Goal: Navigation & Orientation: Find specific page/section

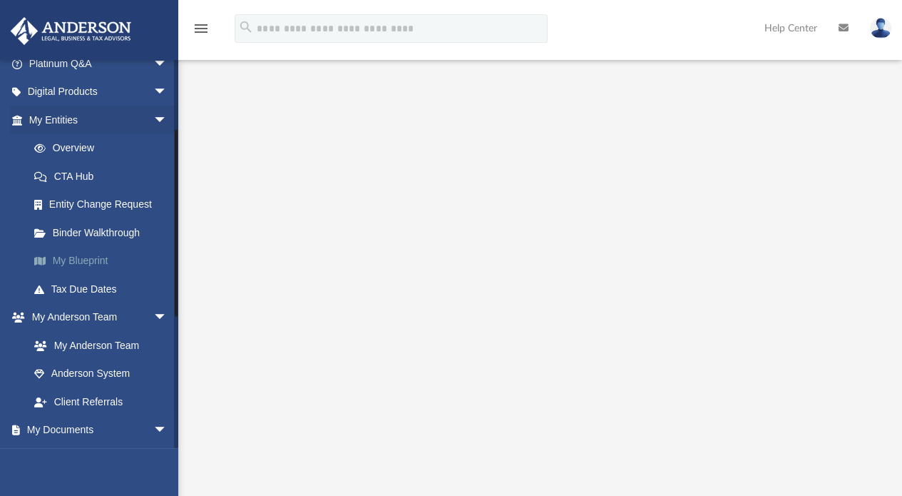
scroll to position [143, 0]
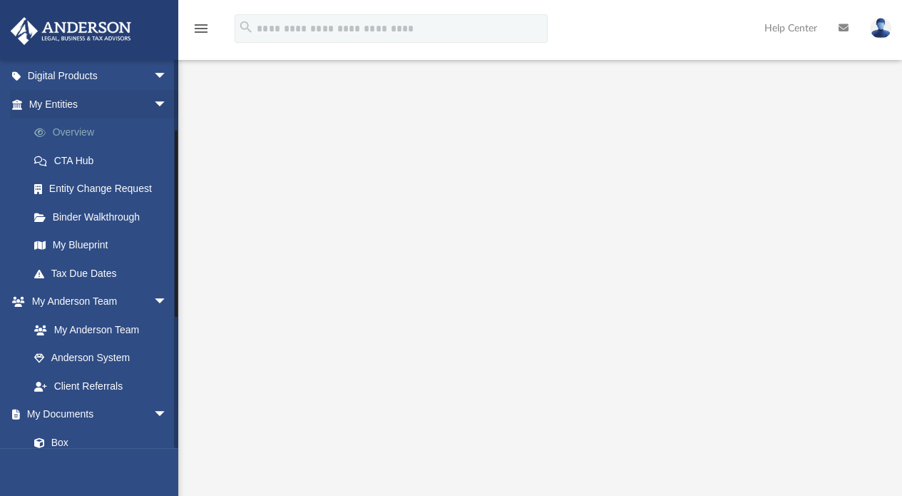
click at [79, 125] on link "Overview" at bounding box center [104, 132] width 169 height 29
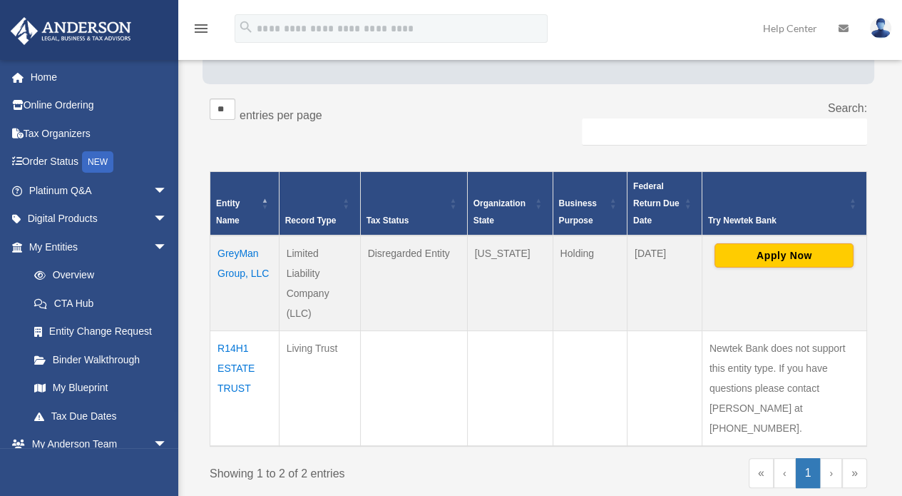
scroll to position [108, 0]
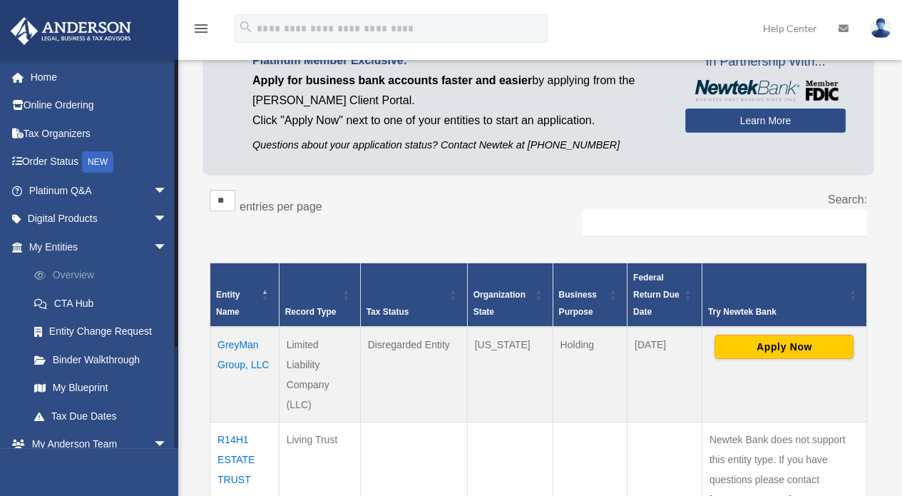
click at [71, 277] on link "Overview" at bounding box center [104, 275] width 169 height 29
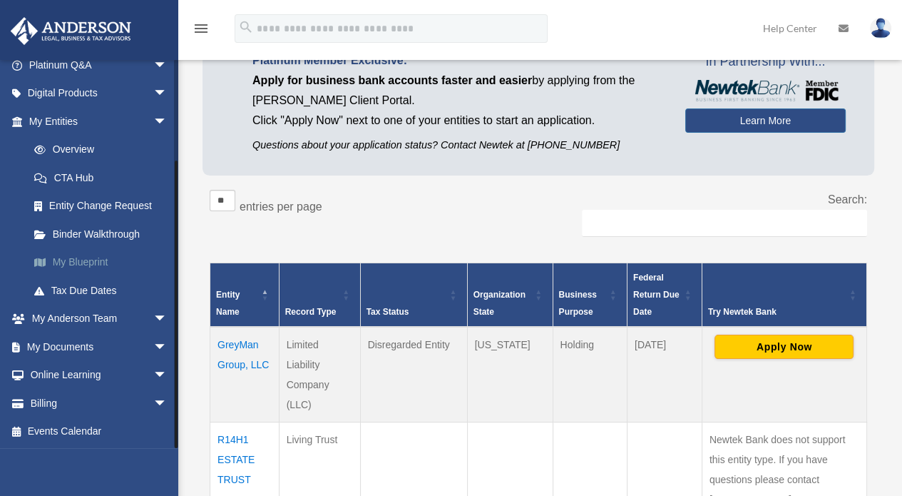
scroll to position [126, 0]
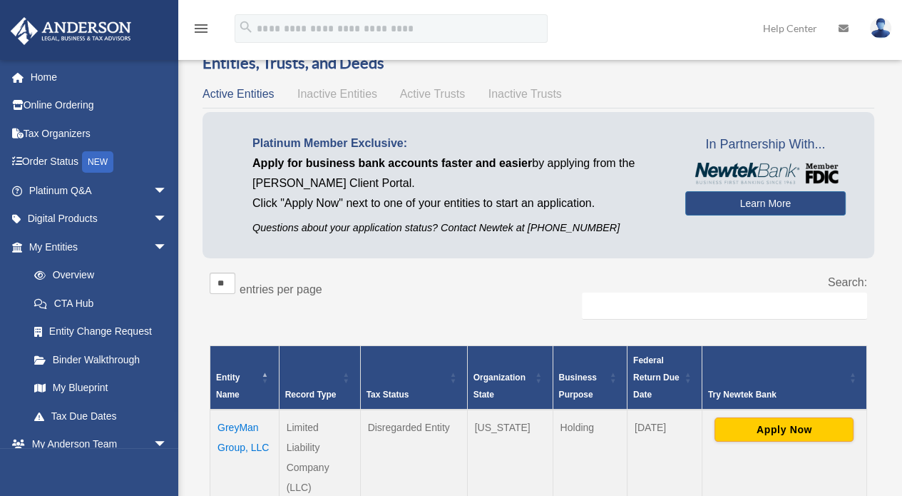
scroll to position [25, 0]
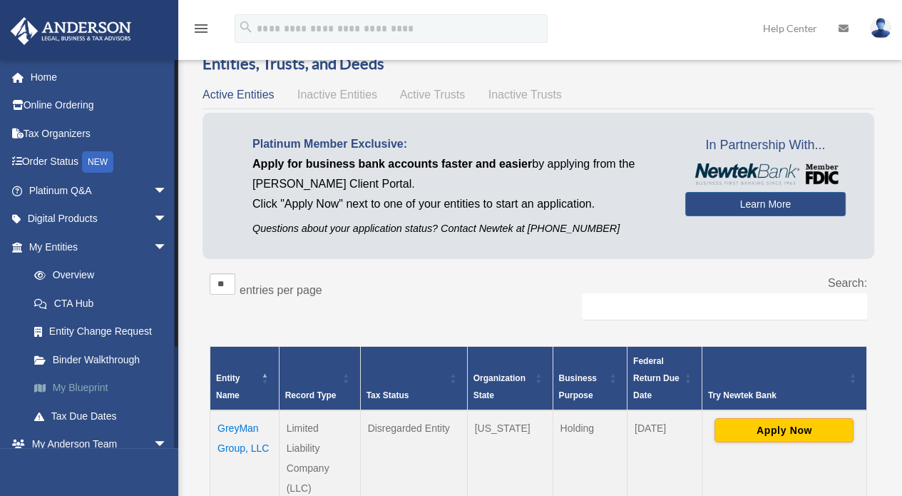
click at [82, 384] on link "My Blueprint" at bounding box center [104, 388] width 169 height 29
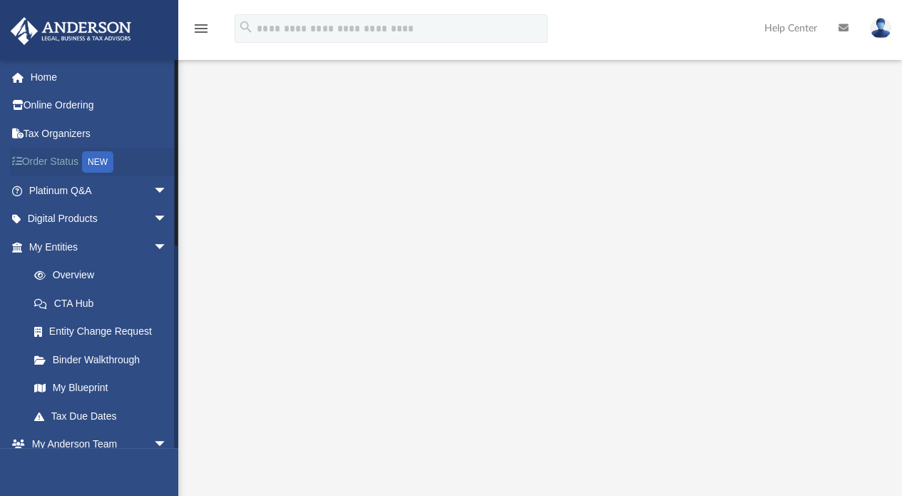
click at [77, 156] on link "Order Status NEW" at bounding box center [99, 162] width 179 height 29
